Goal: Information Seeking & Learning: Learn about a topic

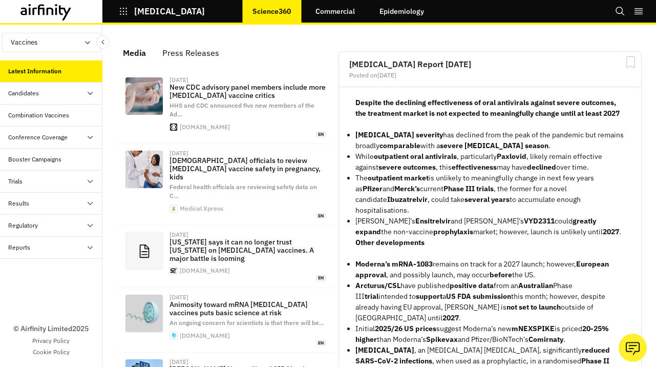
scroll to position [721, 307]
click at [141, 13] on p "COVID-19" at bounding box center [169, 11] width 71 height 9
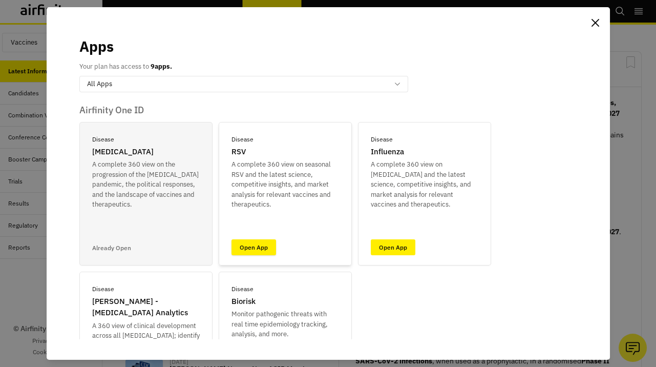
drag, startPoint x: 279, startPoint y: 250, endPoint x: 273, endPoint y: 250, distance: 5.6
click at [277, 249] on div "Disease RSV A complete 360 view on seasonal RSV and the latest science, competi…" at bounding box center [285, 193] width 133 height 143
click at [262, 249] on link "Open App" at bounding box center [254, 247] width 45 height 16
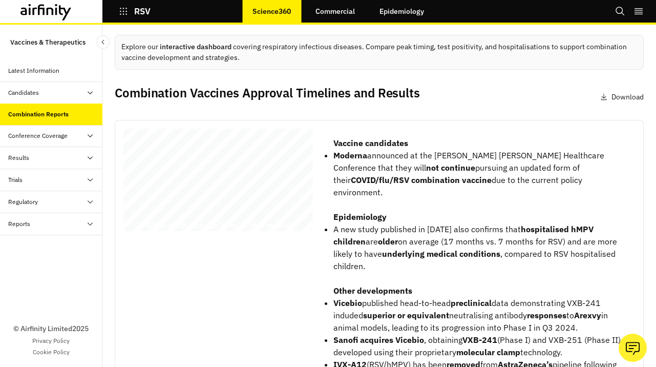
click at [236, 167] on div "RSV Combination Vaccines Report [DATE] © 2025 Airfinity – Private & Confidentia…" at bounding box center [218, 182] width 190 height 107
